Goal: Task Accomplishment & Management: Manage account settings

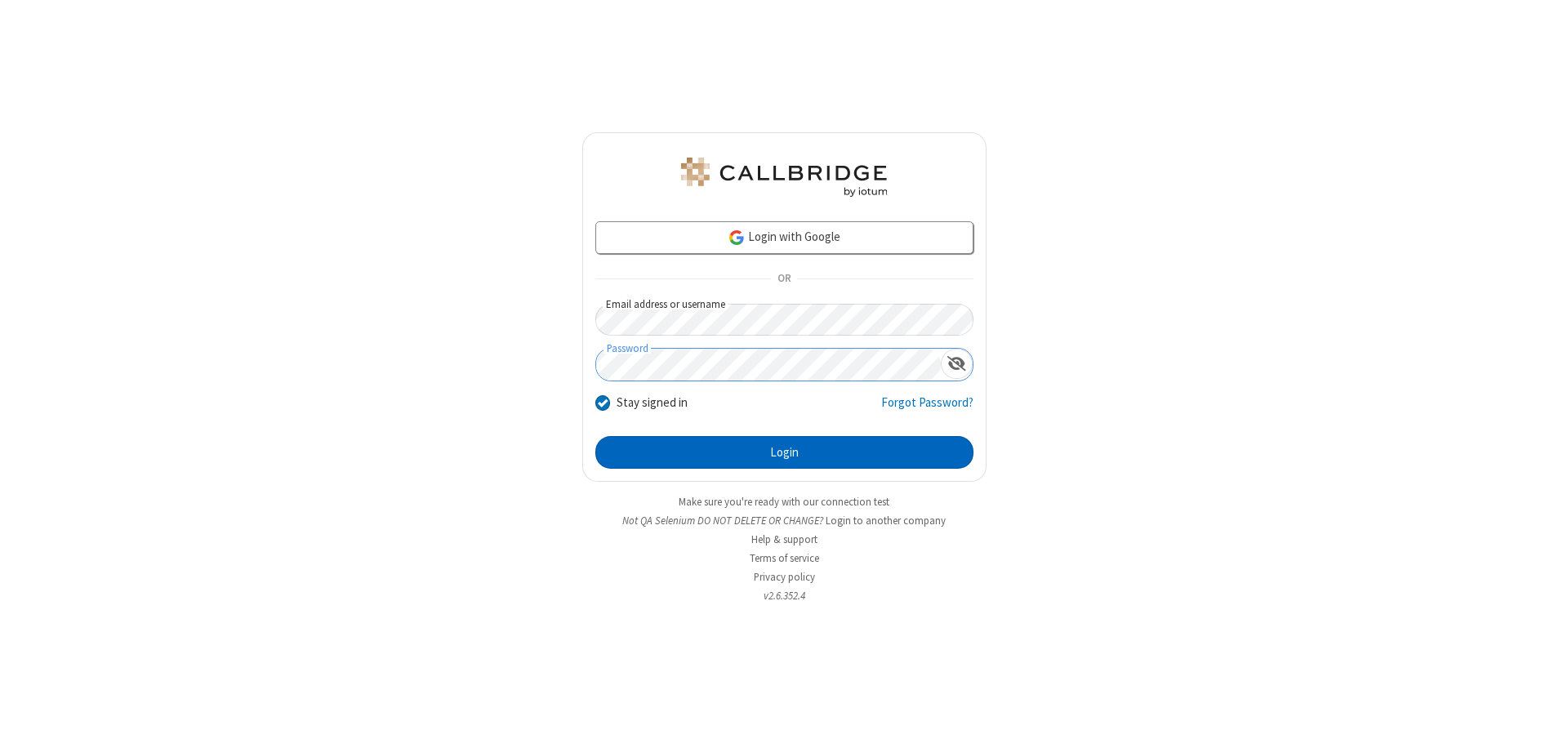
click at [784, 453] on button "Login" at bounding box center [784, 452] width 378 height 32
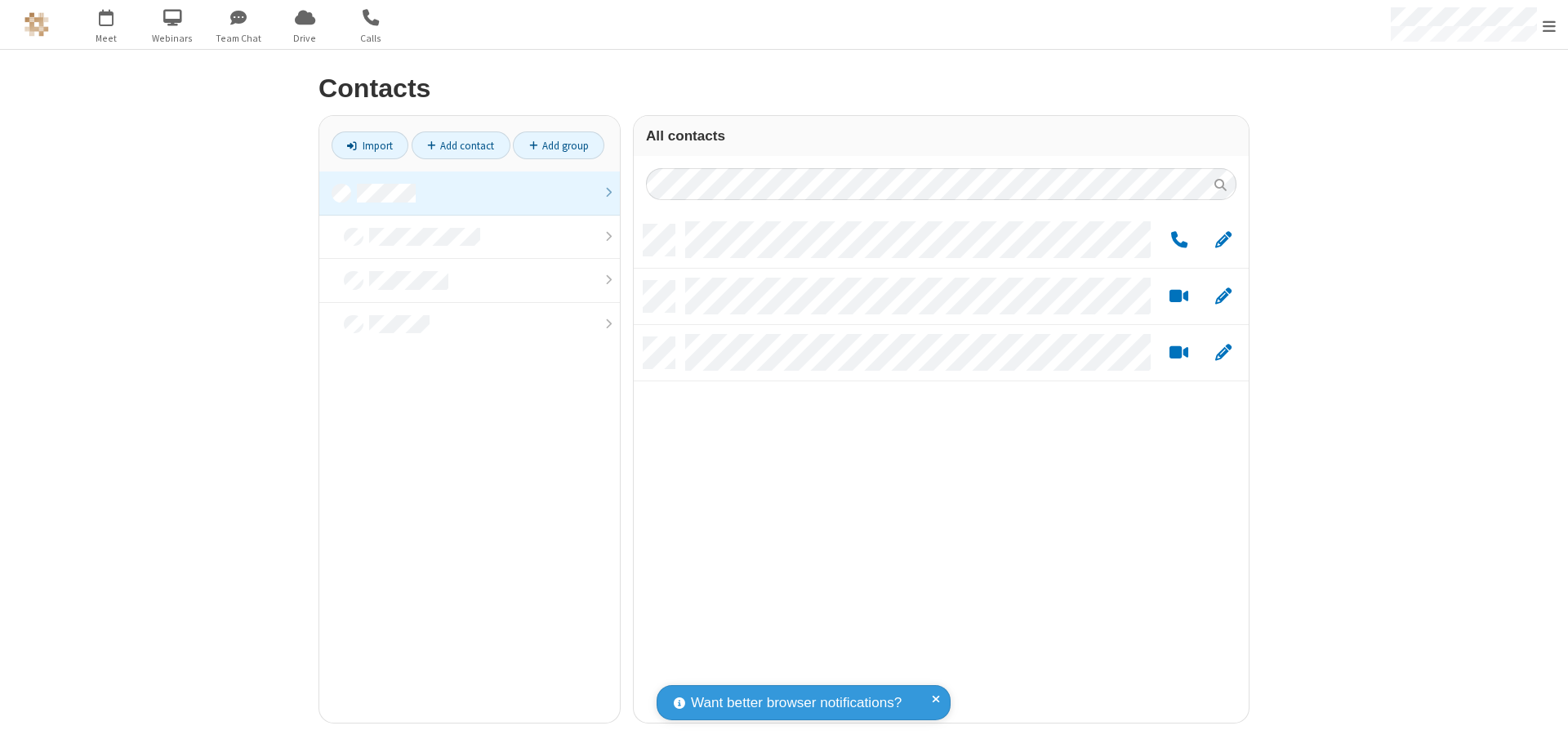
scroll to position [498, 603]
click at [469, 193] on link at bounding box center [469, 193] width 301 height 44
click at [558, 145] on link "Add group" at bounding box center [558, 145] width 92 height 28
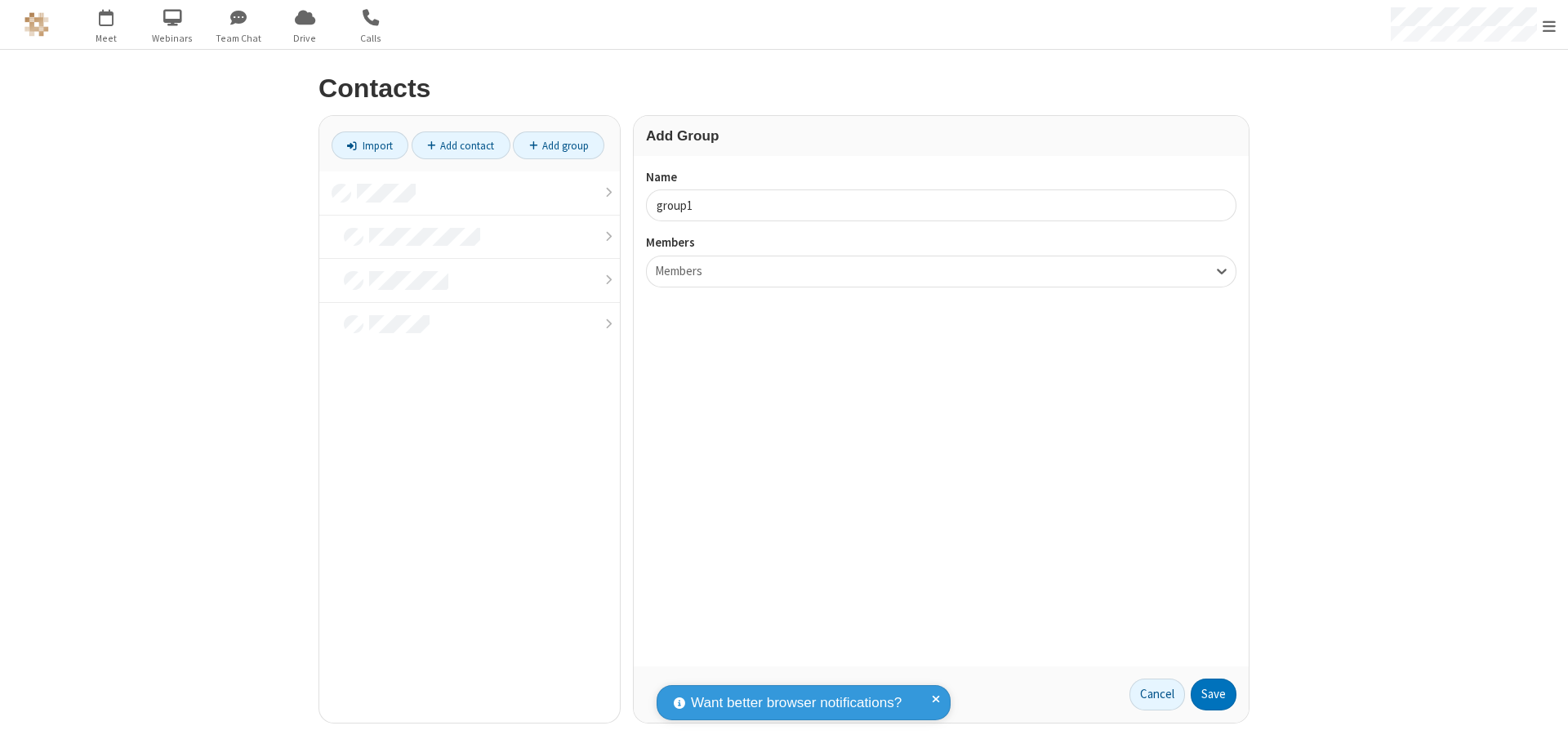
type input "group1"
type input "name18"
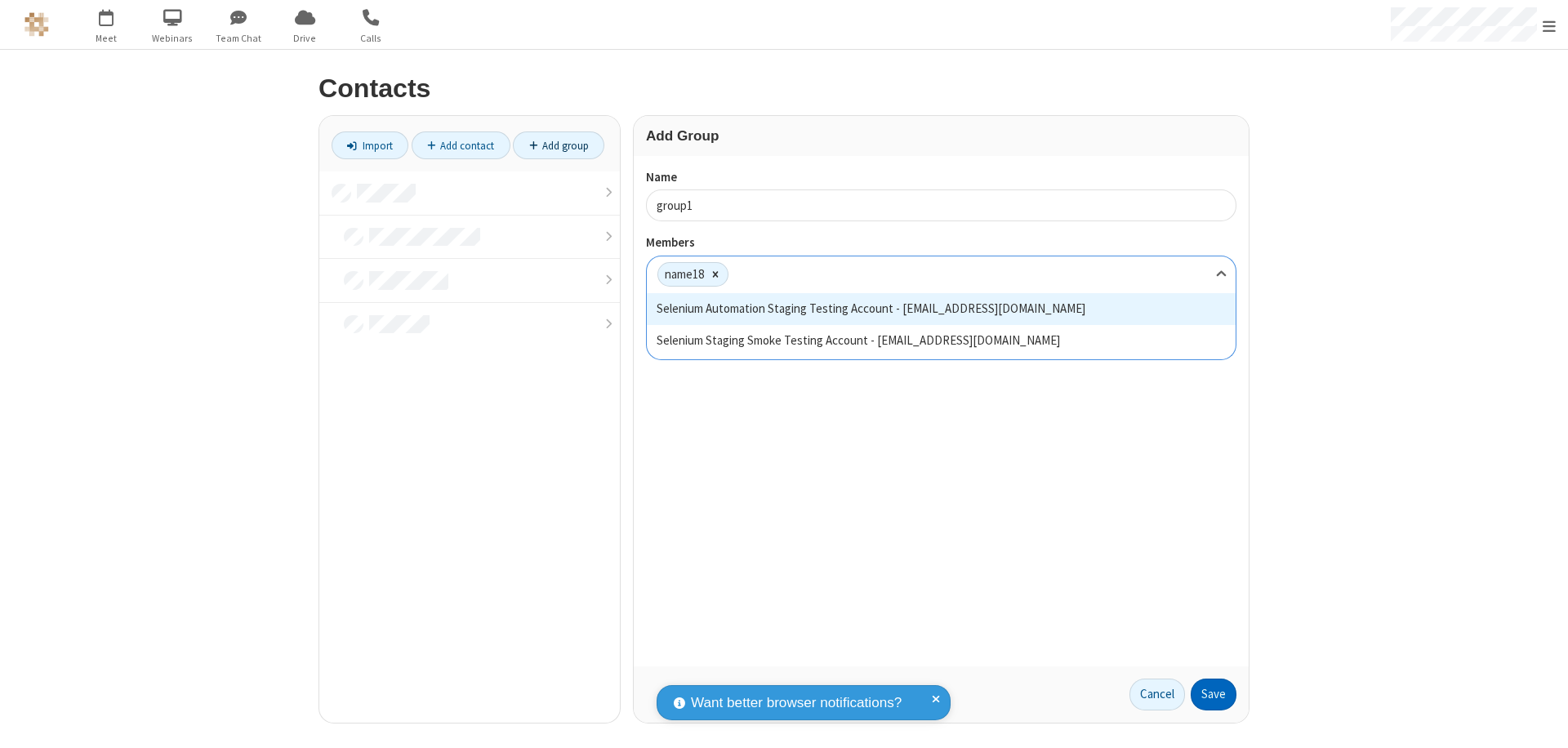
click at [1213, 694] on button "Save" at bounding box center [1213, 694] width 45 height 32
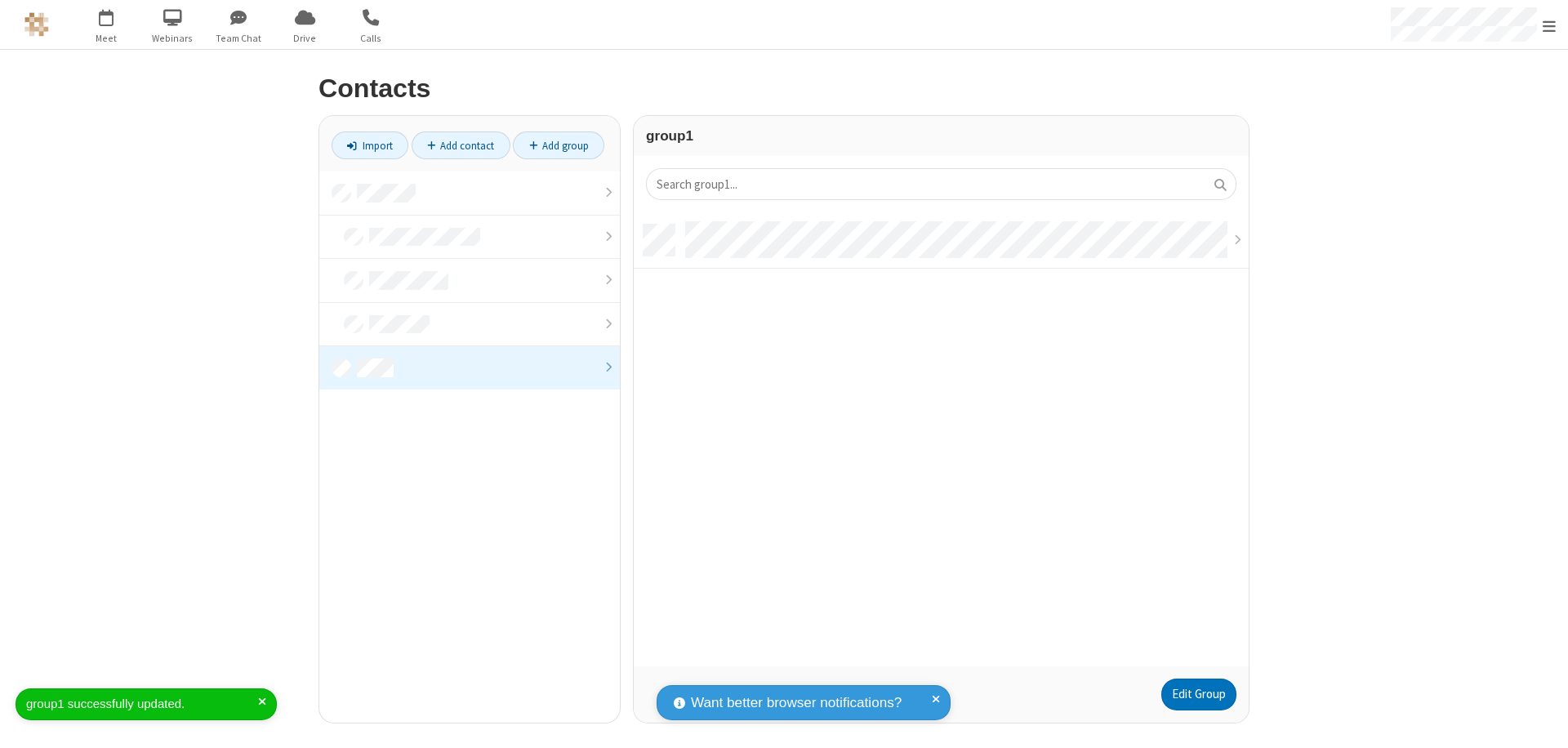
scroll to position [442, 603]
